Goal: Information Seeking & Learning: Learn about a topic

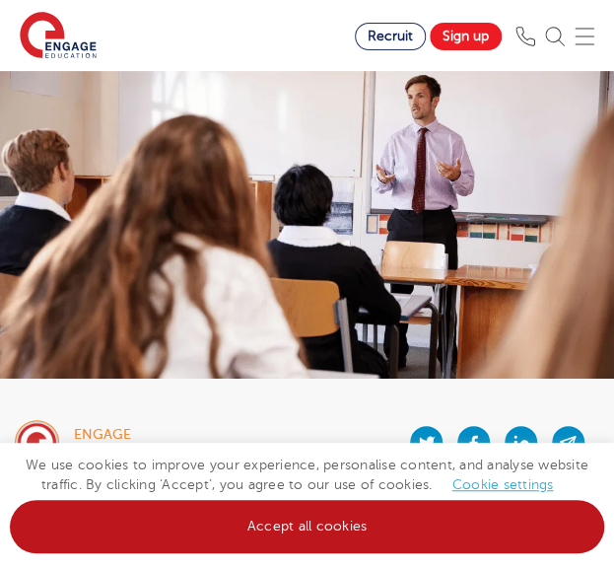
click at [351, 535] on link "Accept all cookies" at bounding box center [307, 526] width 594 height 53
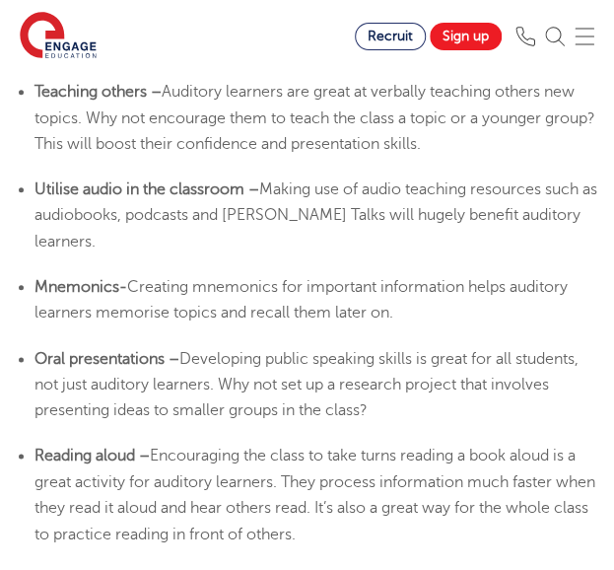
scroll to position [4041, 0]
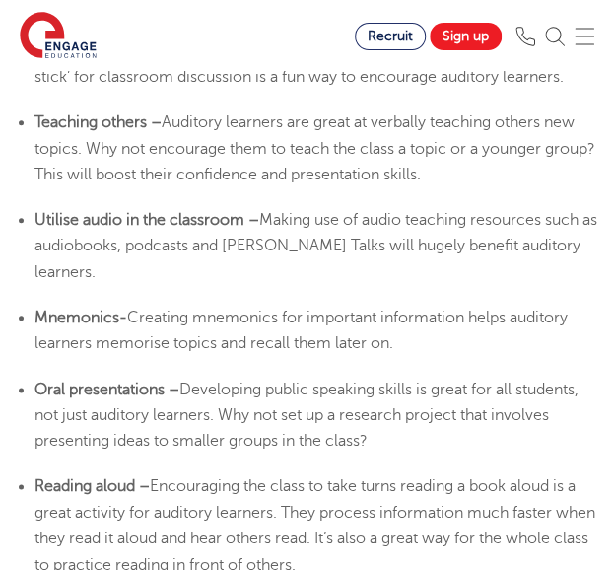
click at [256, 155] on li "Teaching others – Auditory learners are great at verbally teaching others new t…" at bounding box center [317, 148] width 565 height 78
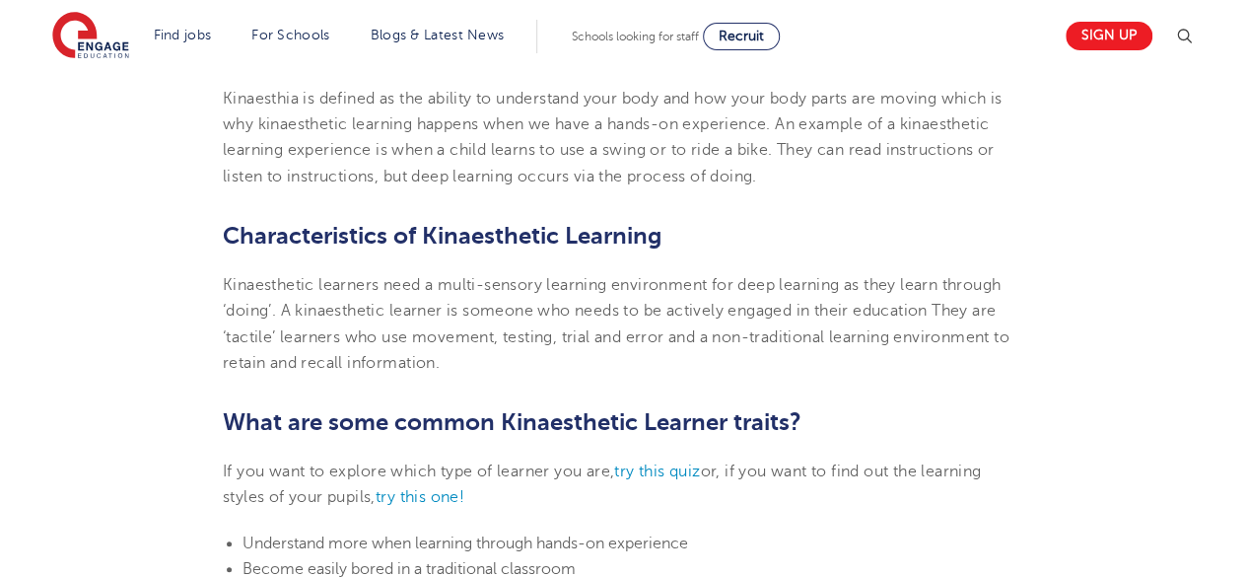
scroll to position [887, 0]
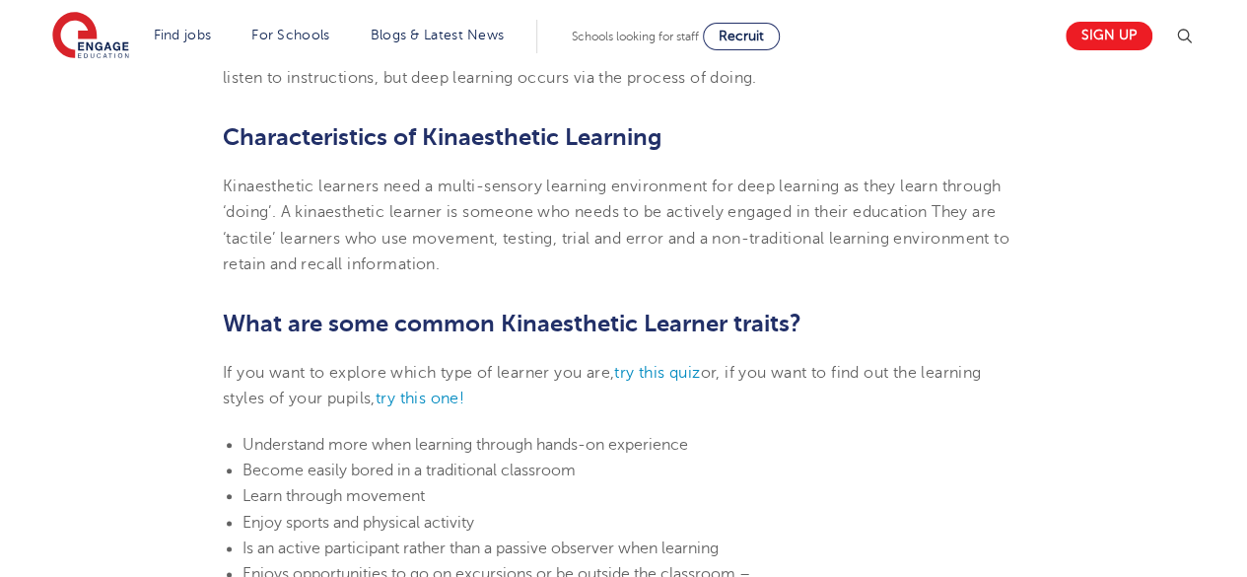
click at [388, 218] on span "Kinaesthetic learners need a multi-sensory learning environment for deep learni…" at bounding box center [616, 225] width 787 height 96
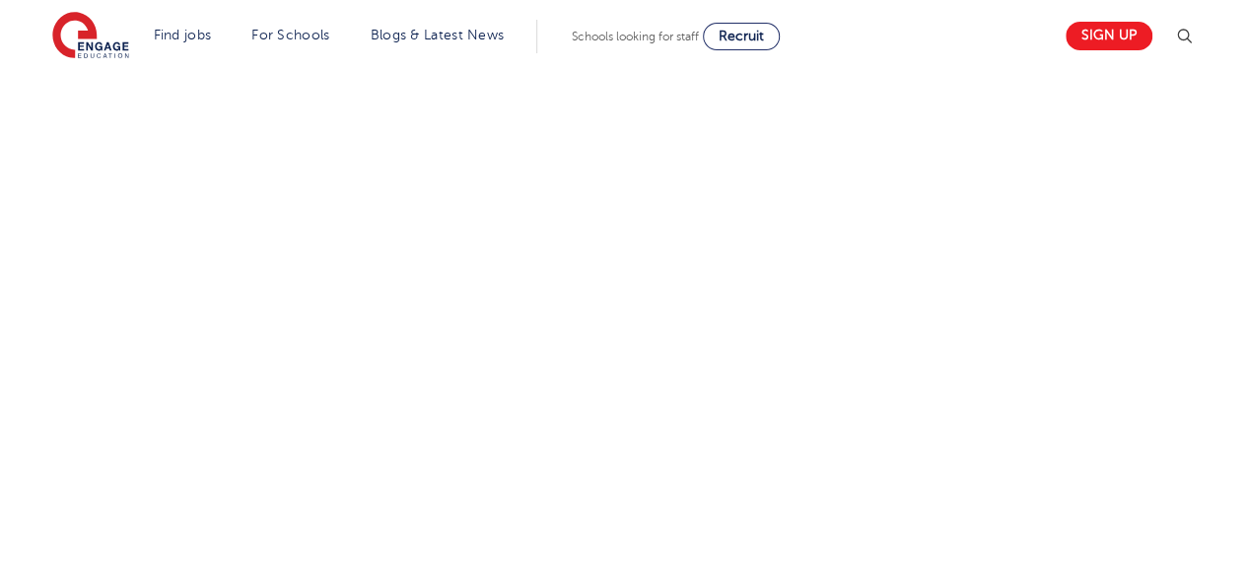
scroll to position [3647, 0]
